Goal: Task Accomplishment & Management: Complete application form

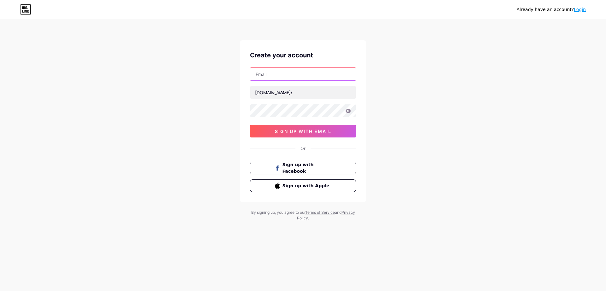
click at [274, 73] on input "text" at bounding box center [302, 74] width 105 height 13
paste input "agelesszen4@gmail.com"
type input "agelesszen4@gmail.com"
paste input "agelesszen"
type input "agelesszen1"
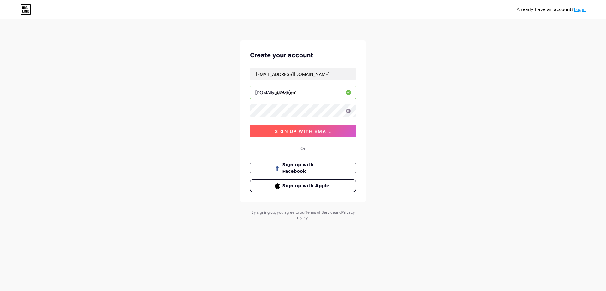
click at [299, 131] on span "sign up with email" at bounding box center [303, 131] width 56 height 5
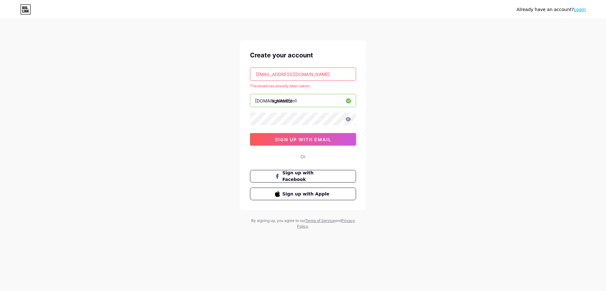
click at [582, 11] on link "Login" at bounding box center [579, 9] width 12 height 5
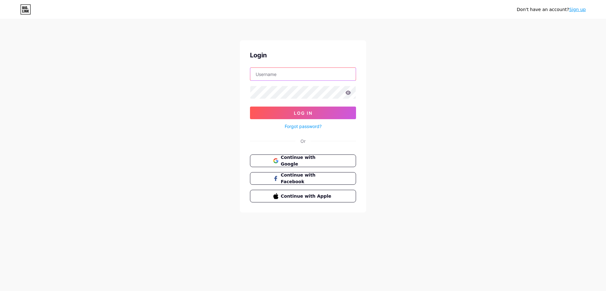
click at [280, 75] on input "text" at bounding box center [302, 74] width 105 height 13
paste input "agelesszen"
type input "agelesszen"
click at [295, 113] on span "Log In" at bounding box center [303, 112] width 19 height 5
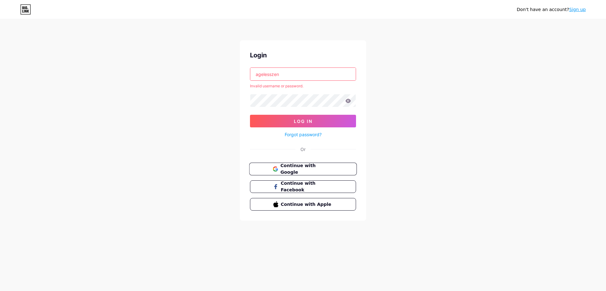
click at [293, 165] on span "Continue with Google" at bounding box center [306, 169] width 53 height 14
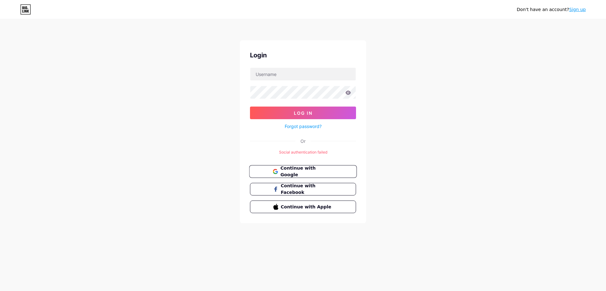
click at [275, 172] on icon at bounding box center [276, 172] width 3 height 3
click at [295, 82] on form "Log In Forgot password?" at bounding box center [303, 99] width 106 height 63
click at [292, 75] on input "text" at bounding box center [302, 74] width 105 height 13
paste input "agelesszen"
type input "agelesszen1"
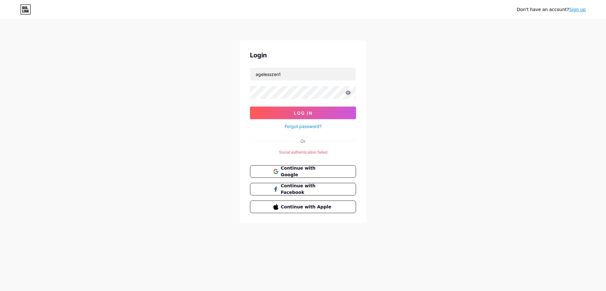
click at [325, 100] on form "agelesszen1 Log In Forgot password?" at bounding box center [303, 99] width 106 height 63
click at [313, 113] on button "Log In" at bounding box center [303, 113] width 106 height 13
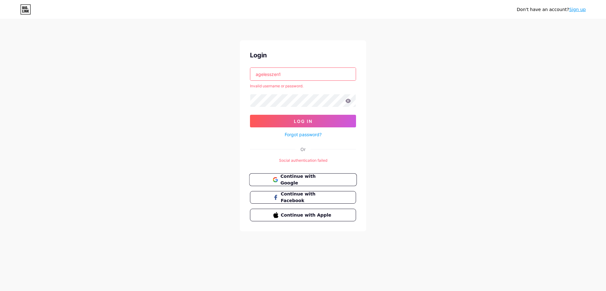
click at [286, 182] on span "Continue with Google" at bounding box center [306, 180] width 53 height 14
